Goal: Navigation & Orientation: Understand site structure

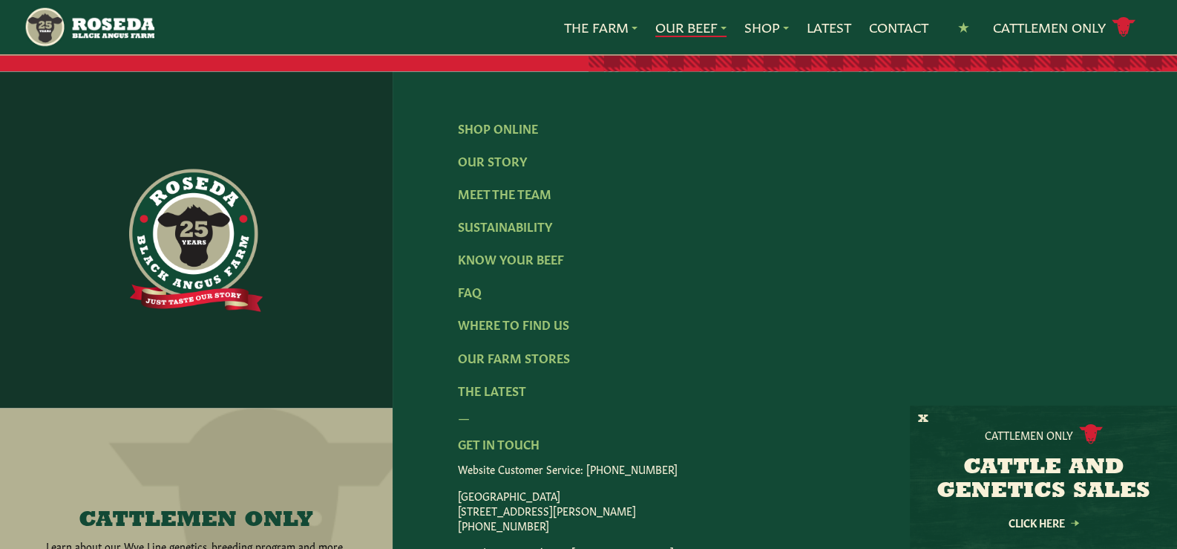
scroll to position [3179, 0]
click at [510, 349] on link "Our Farm Stores" at bounding box center [514, 357] width 112 height 16
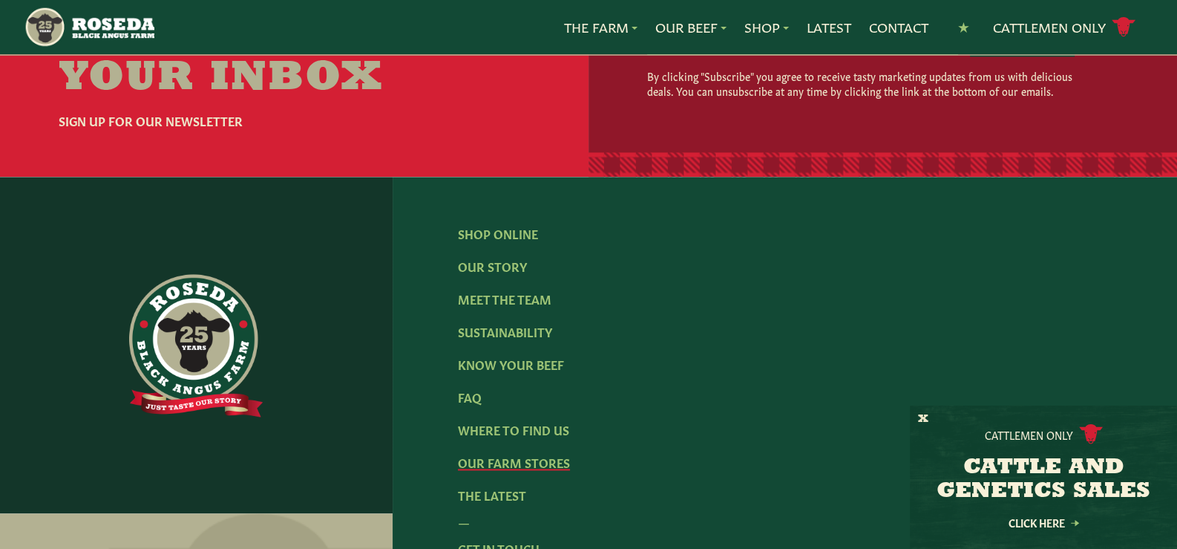
scroll to position [2597, 0]
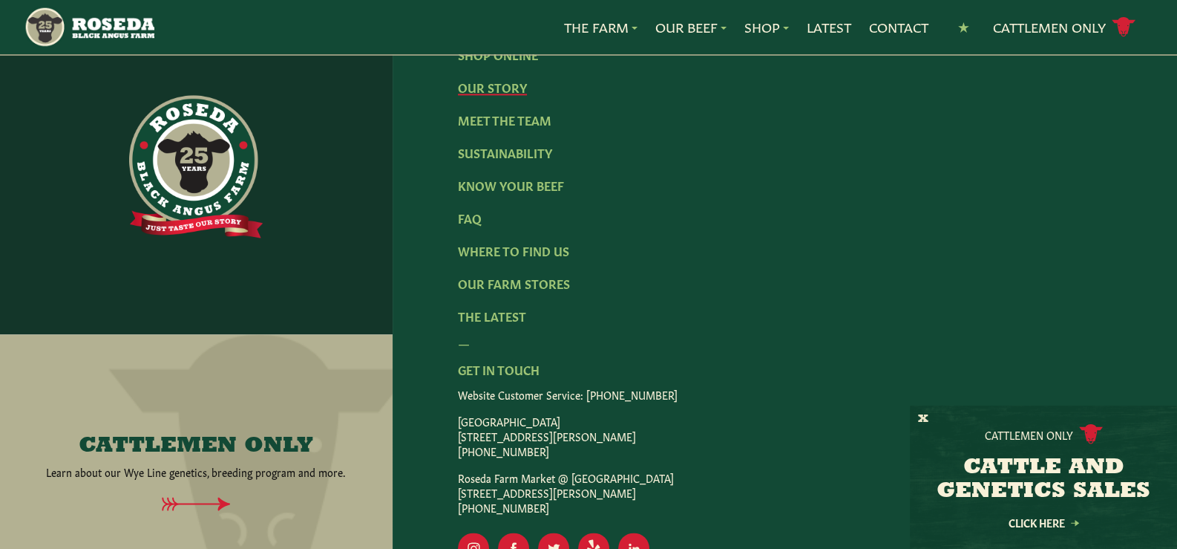
click at [486, 95] on link "Our Story" at bounding box center [492, 87] width 69 height 16
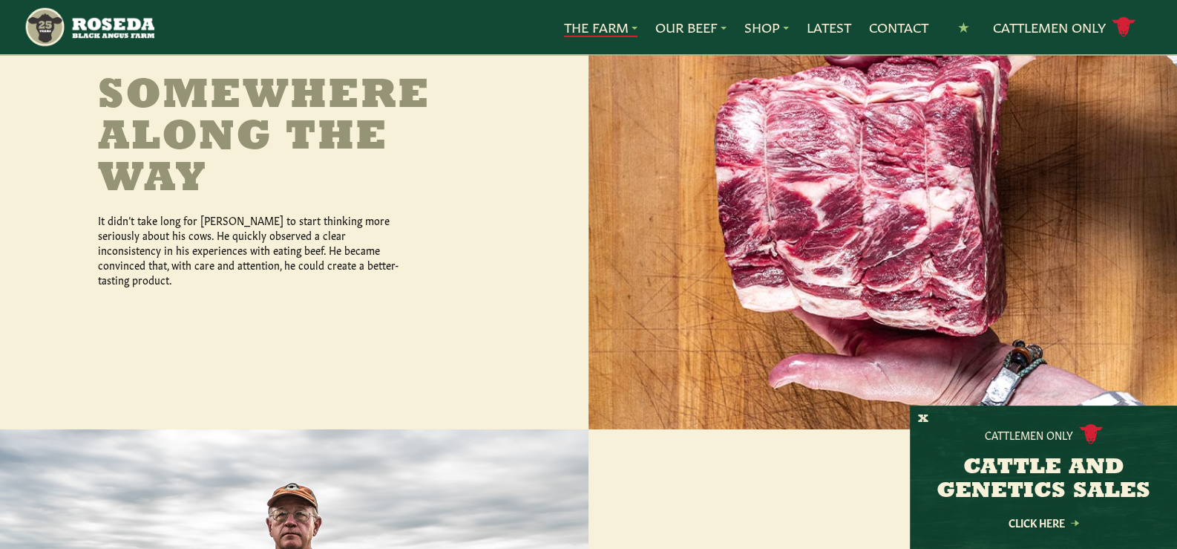
scroll to position [816, 0]
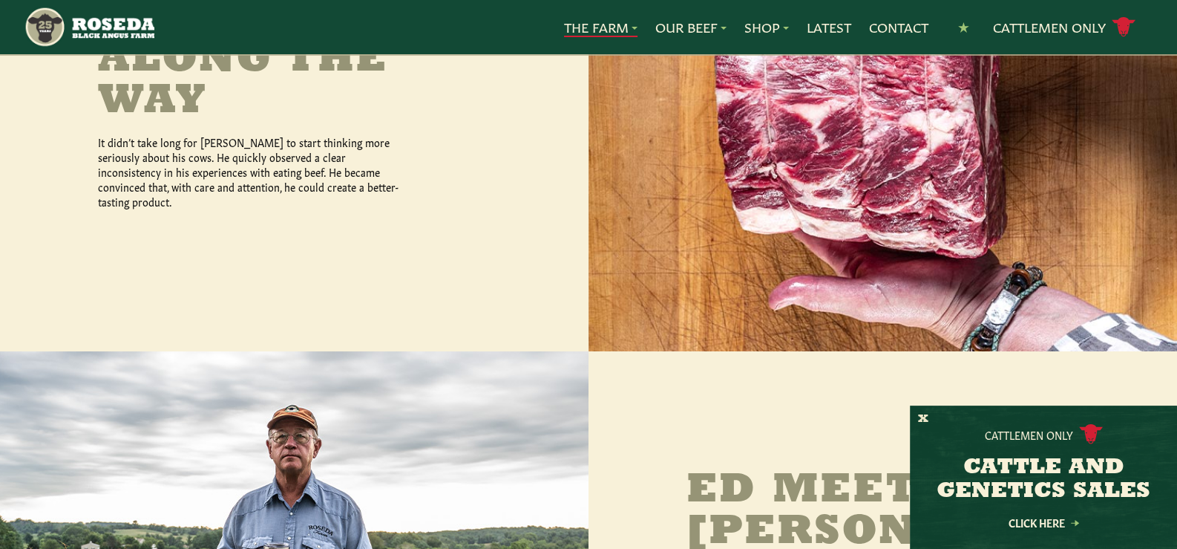
click at [917, 413] on div "Cattlemen Only CATTLE AND GENETICS SALES Click Here" at bounding box center [1043, 476] width 267 height 143
click at [925, 419] on button "X" at bounding box center [923, 419] width 10 height 16
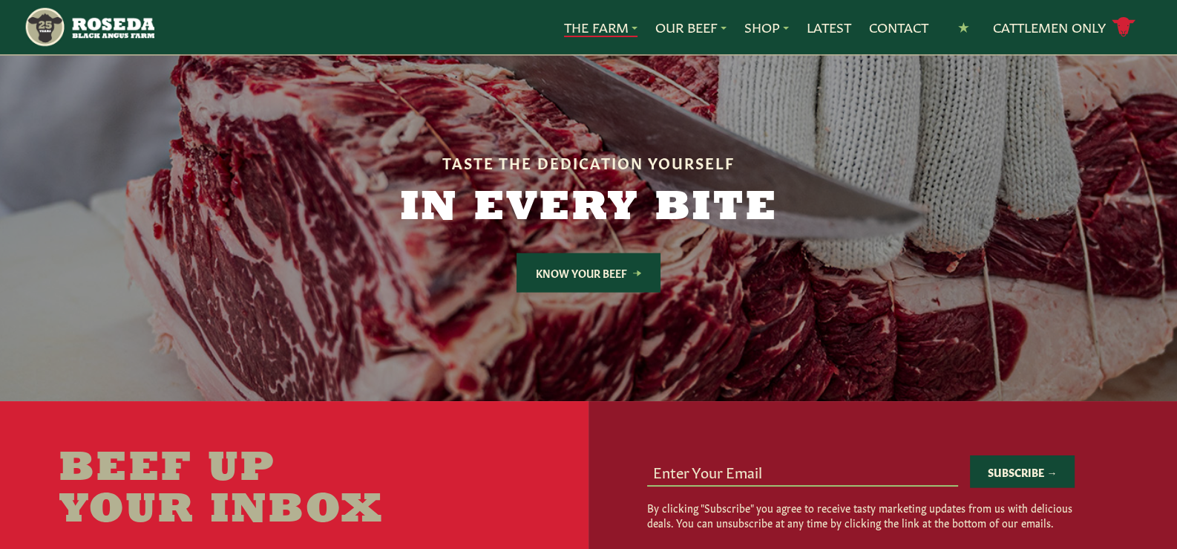
scroll to position [3785, 0]
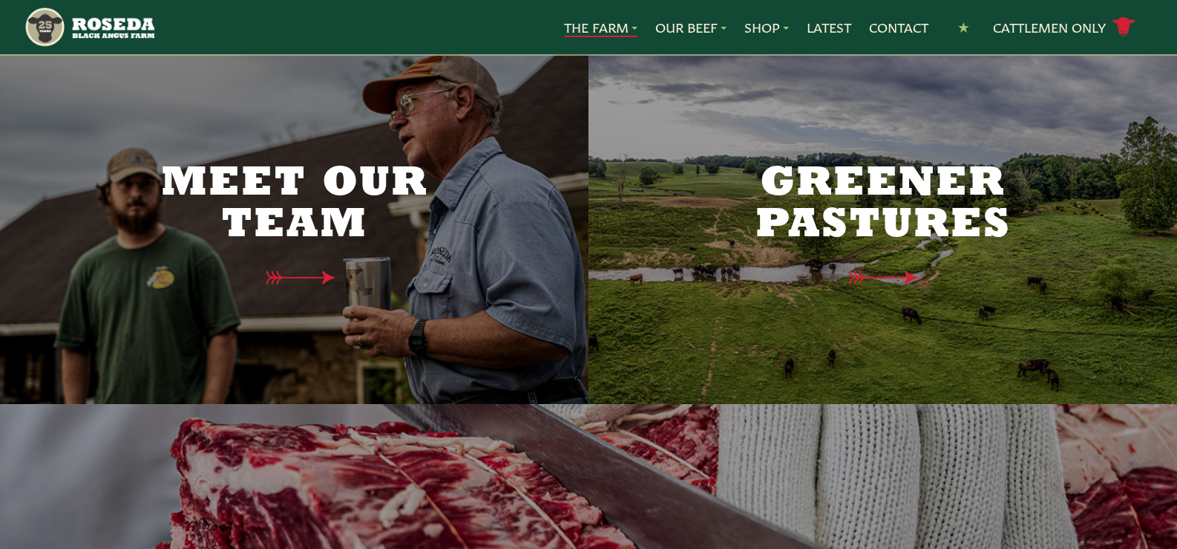
click at [292, 170] on h2 "Meet Our Team" at bounding box center [295, 204] width 312 height 83
click at [302, 270] on icon at bounding box center [307, 278] width 108 height 16
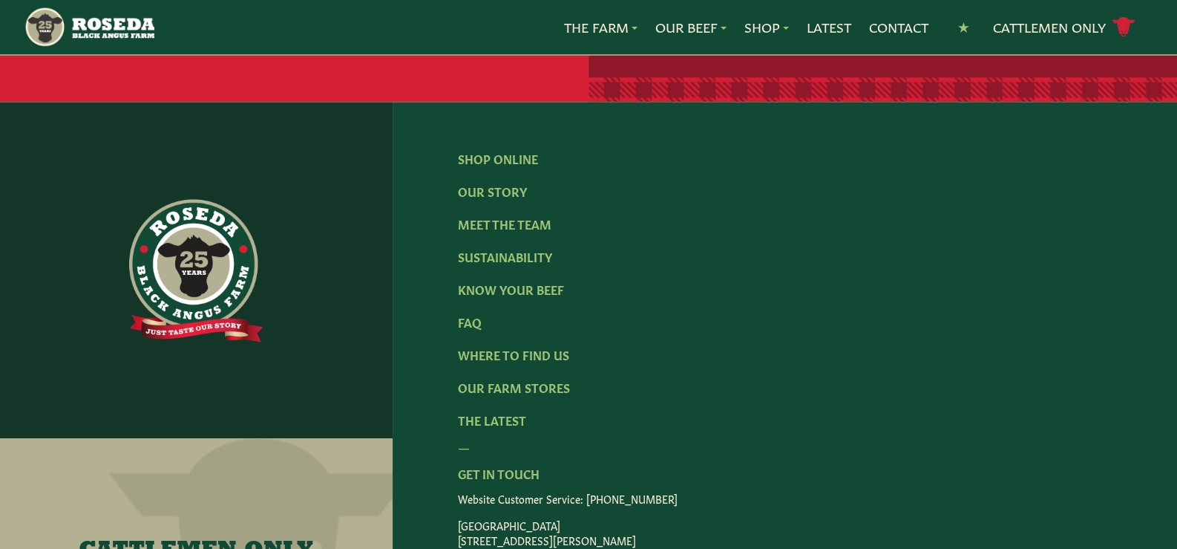
scroll to position [2078, 0]
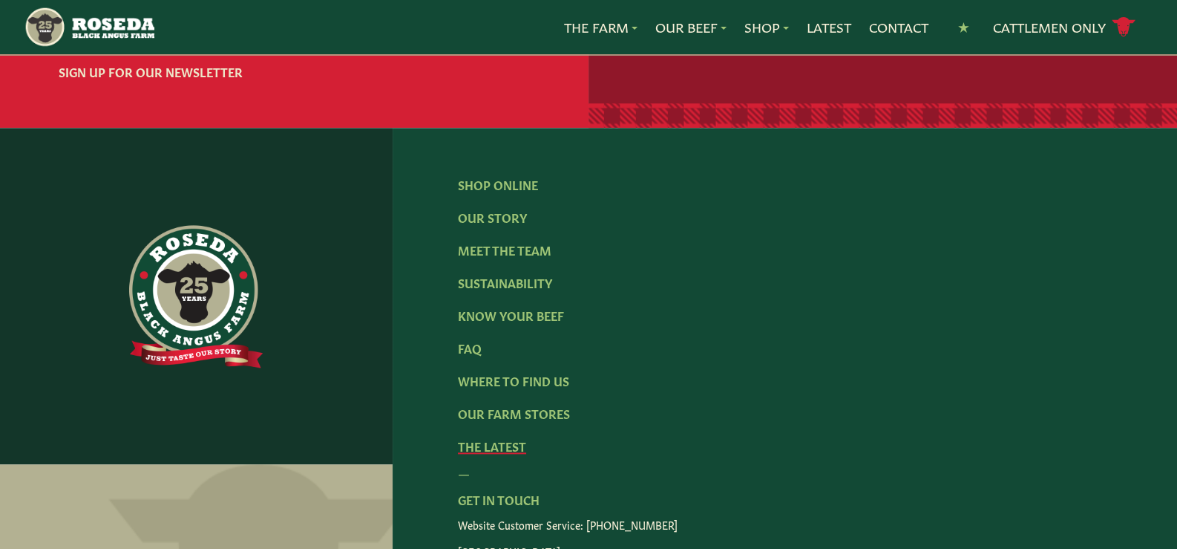
click at [494, 437] on link "The Latest" at bounding box center [492, 445] width 68 height 16
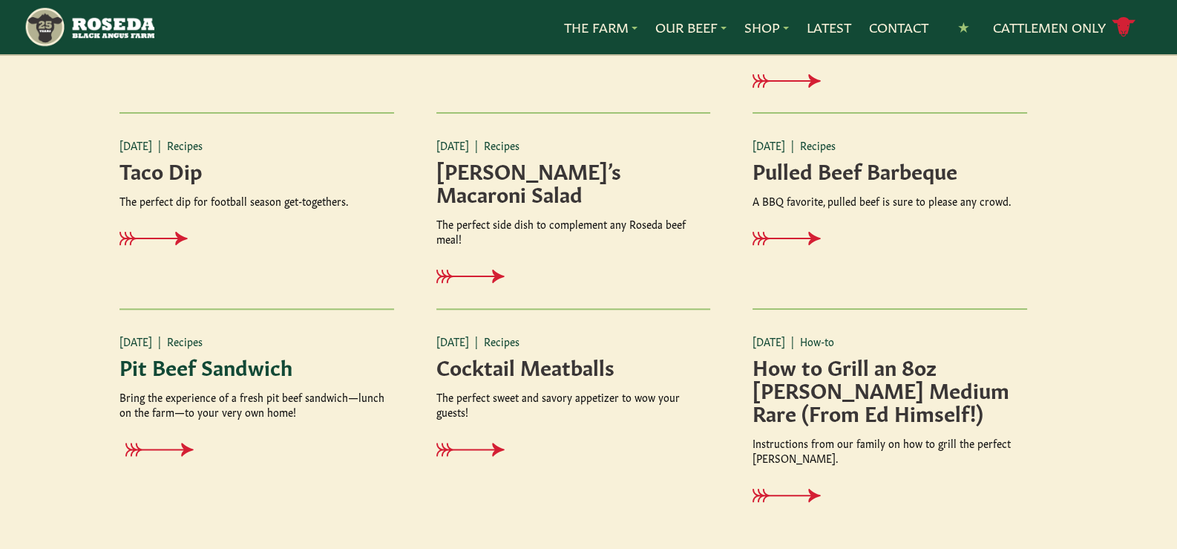
scroll to position [1856, 0]
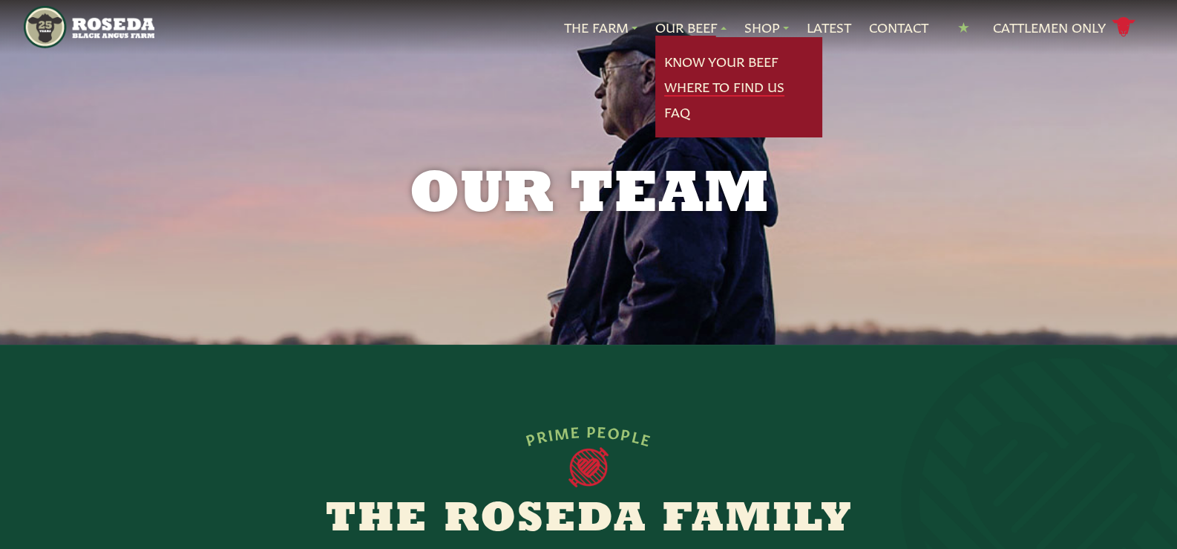
click at [685, 85] on link "Where To Find Us" at bounding box center [724, 86] width 120 height 19
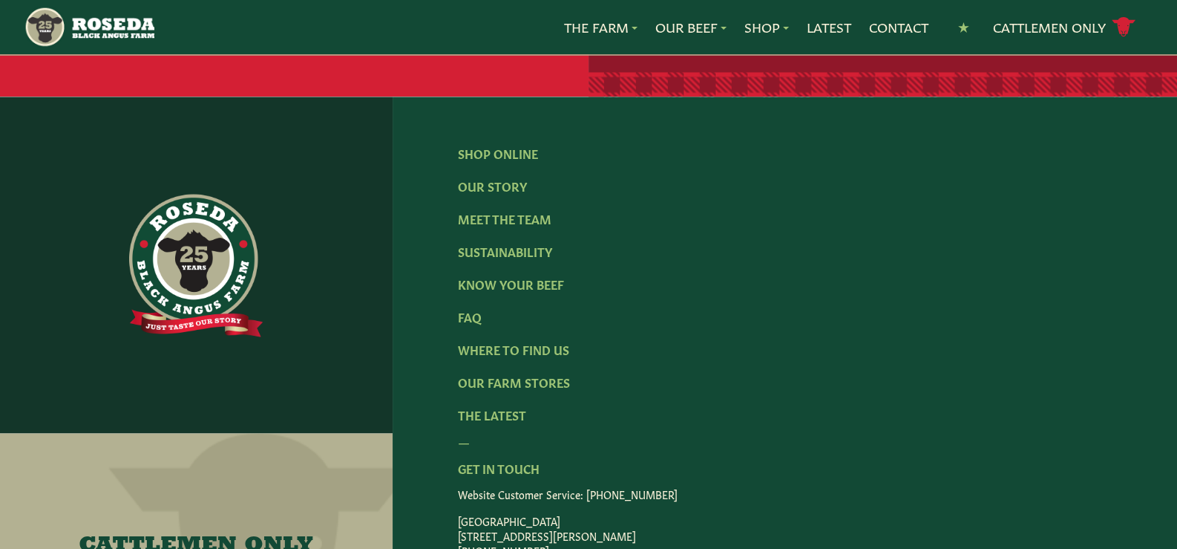
scroll to position [3043, 0]
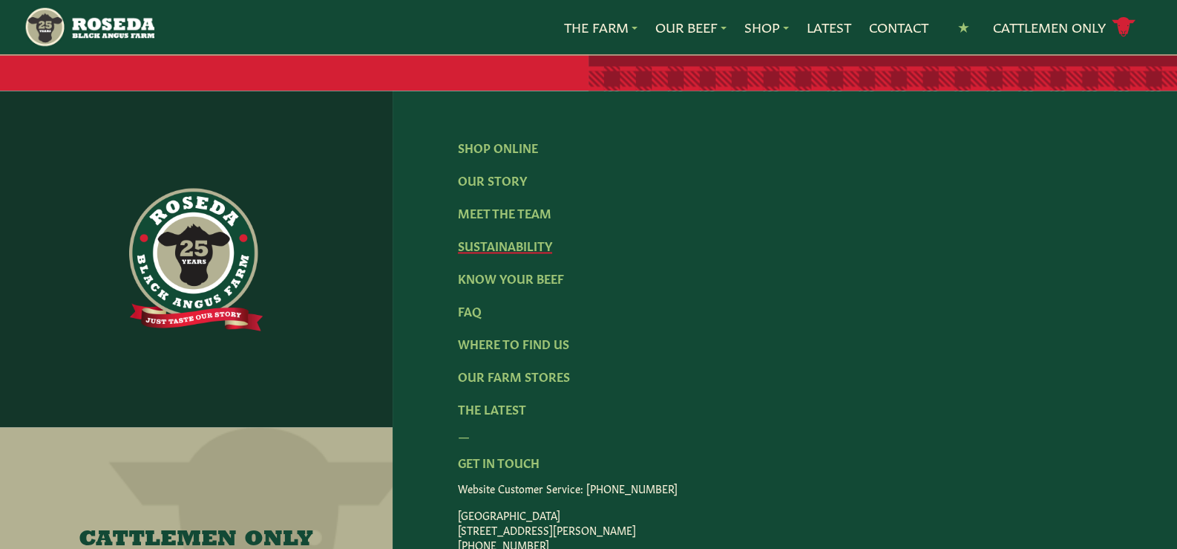
click at [488, 239] on link "Sustainability" at bounding box center [505, 245] width 94 height 16
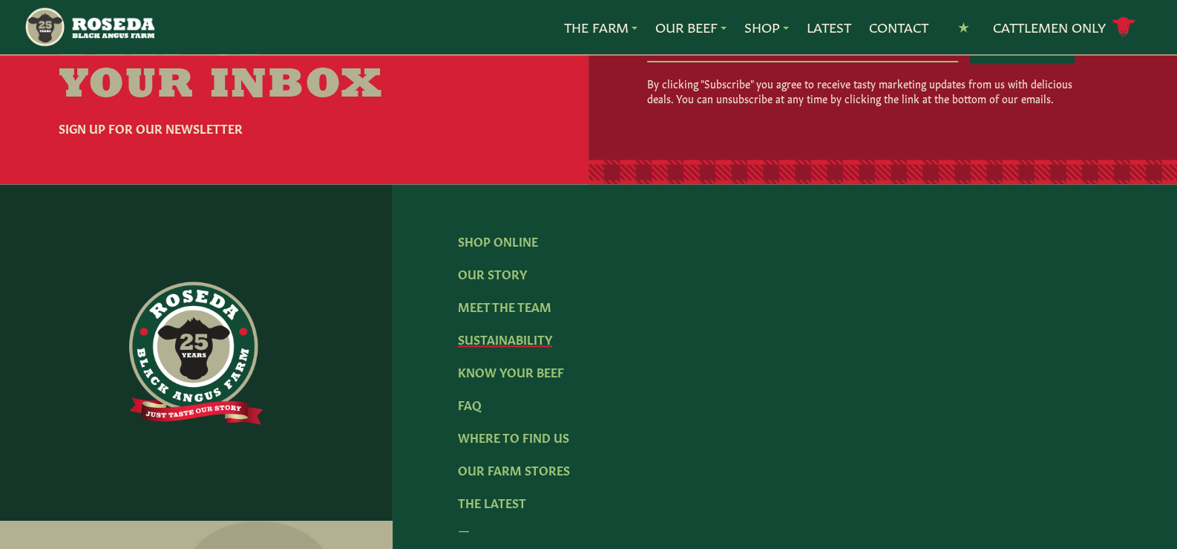
scroll to position [2227, 0]
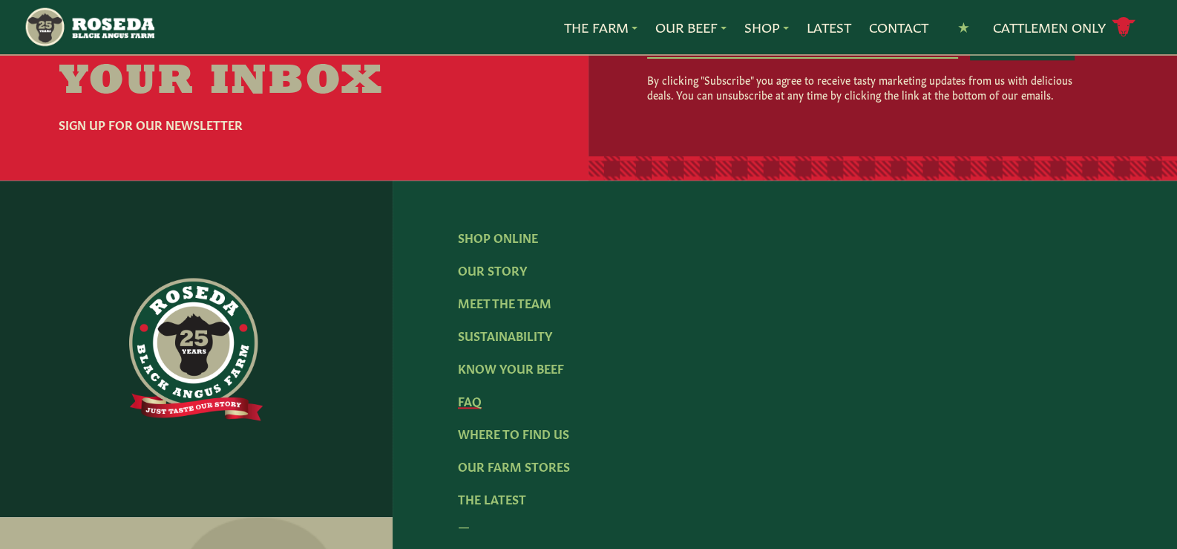
click at [464, 392] on link "FAQ" at bounding box center [470, 400] width 24 height 16
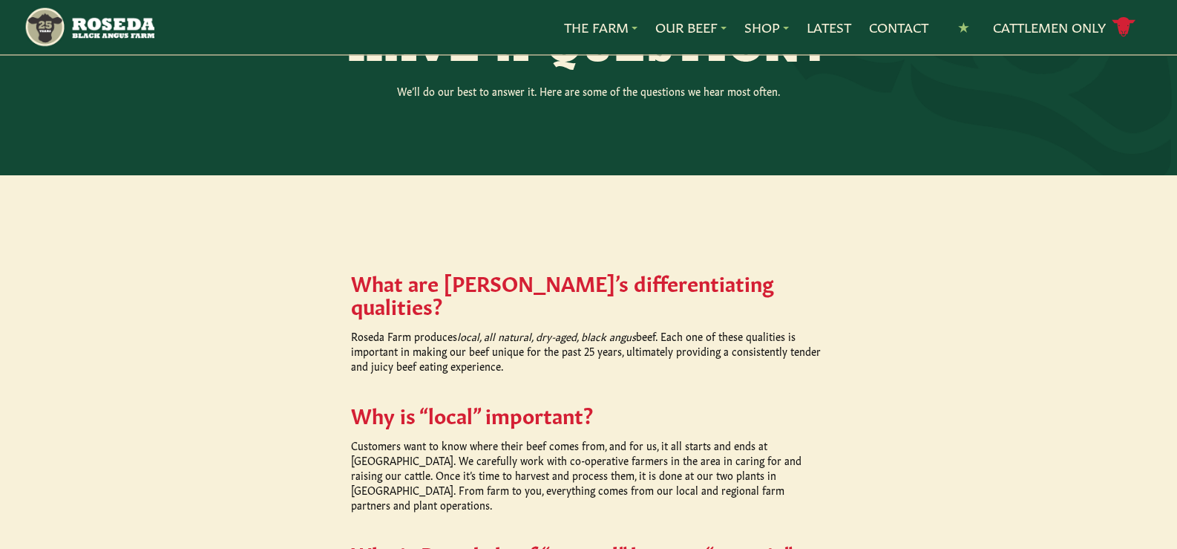
scroll to position [497, 0]
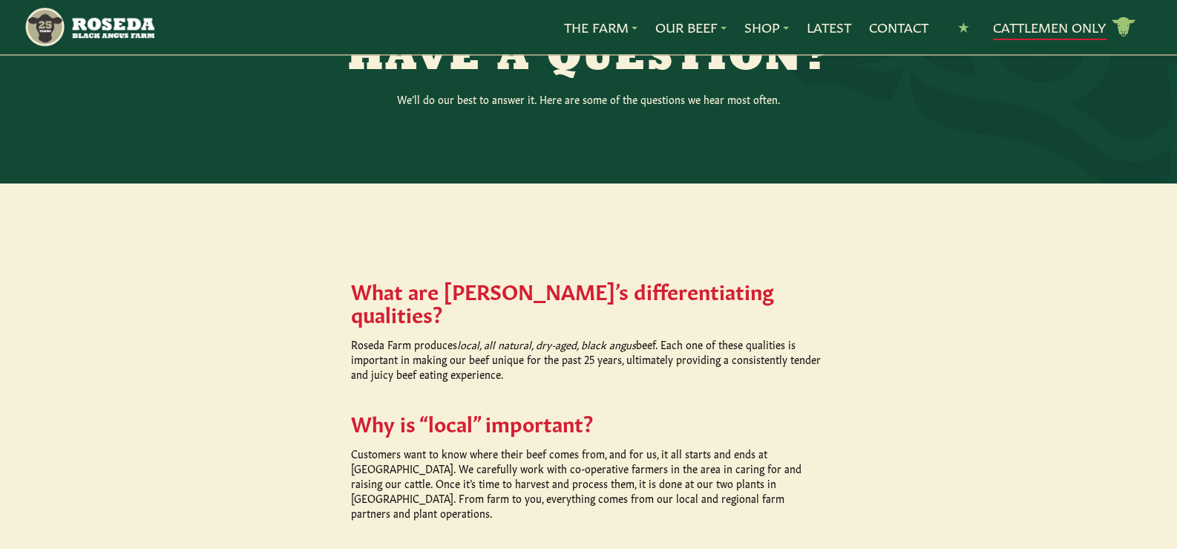
click at [1084, 25] on link "Cattlemen Only cattle icon copy Created with Sketch." at bounding box center [1064, 27] width 143 height 26
